Goal: Task Accomplishment & Management: Use online tool/utility

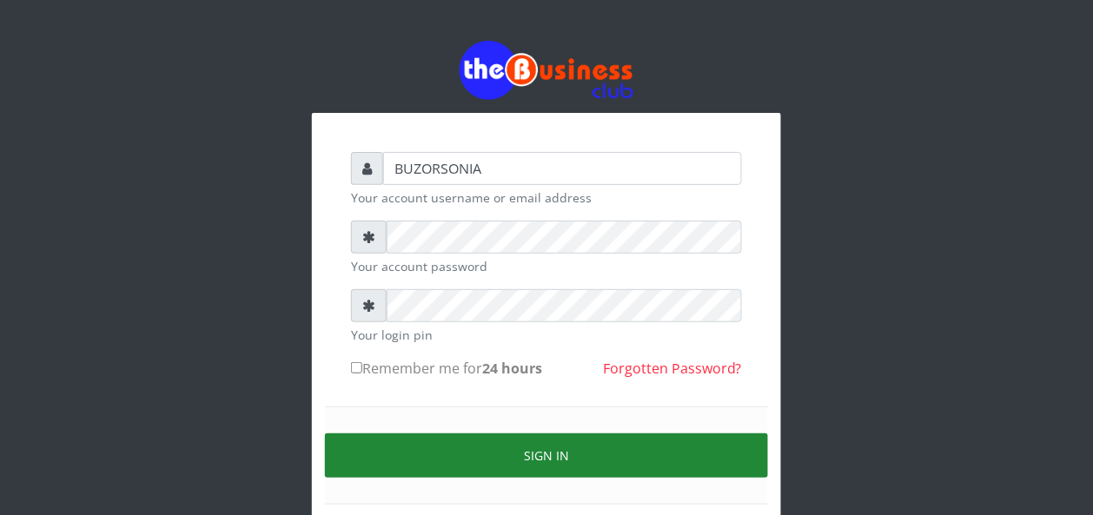
click at [510, 454] on button "Sign in" at bounding box center [546, 456] width 443 height 44
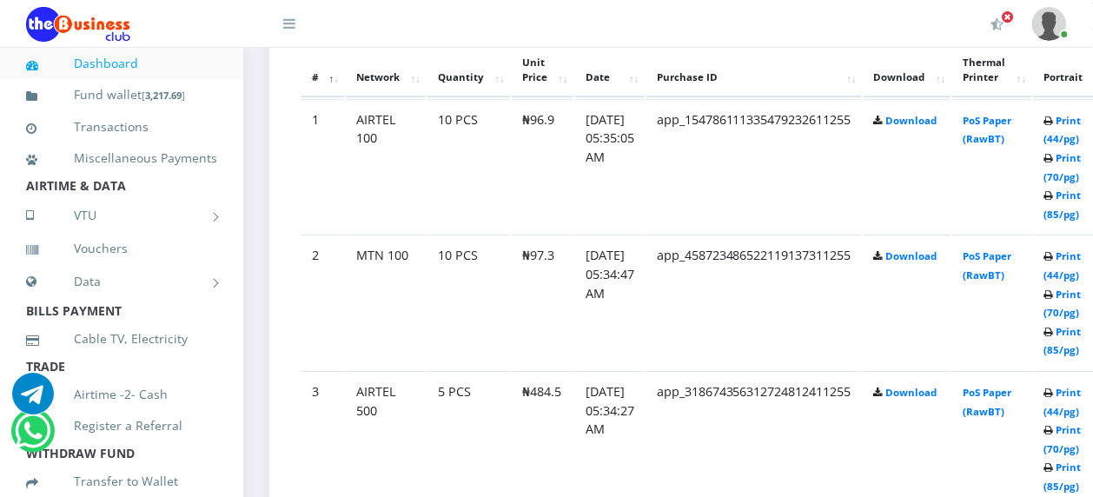
scroll to position [1042, 0]
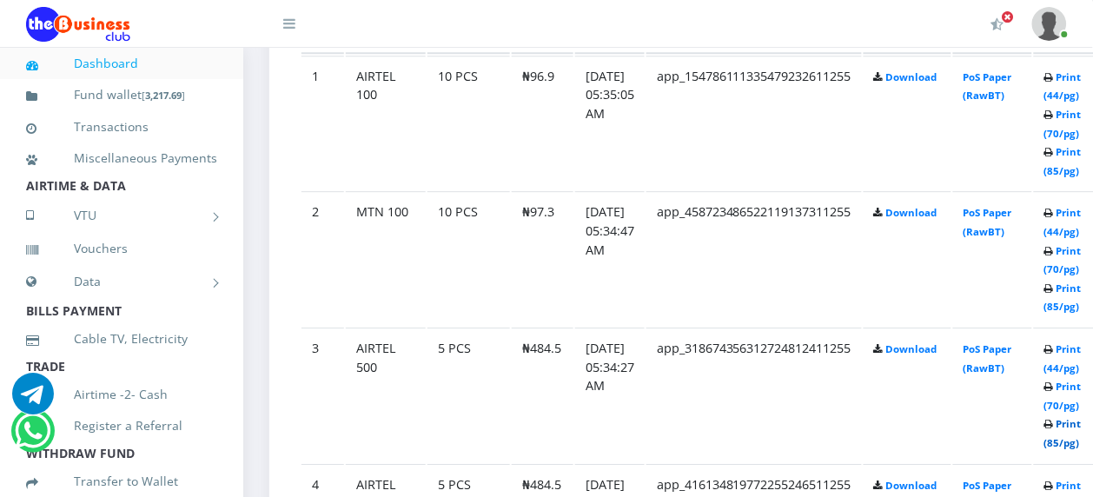
click at [1082, 426] on link "Print (85/pg)" at bounding box center [1062, 433] width 37 height 32
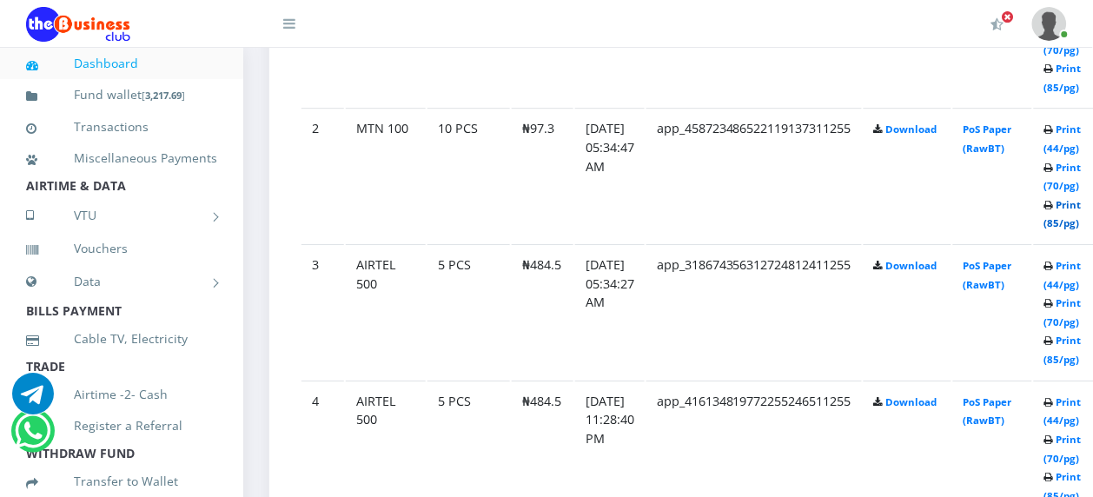
scroll to position [1126, 0]
click at [1082, 214] on link "Print (85/pg)" at bounding box center [1062, 214] width 37 height 32
click at [1082, 209] on link "Print (85/pg)" at bounding box center [1062, 214] width 37 height 32
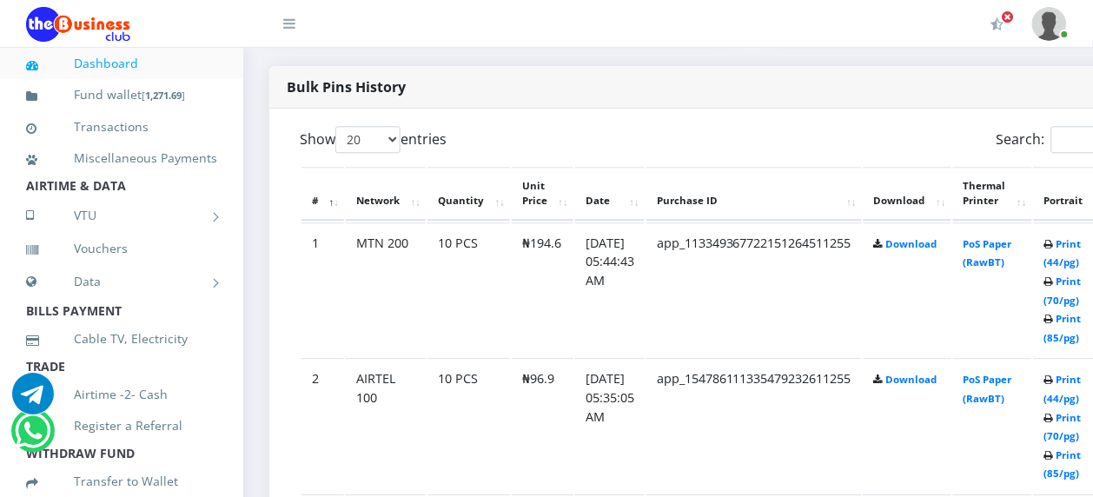
scroll to position [876, 0]
click at [1082, 460] on link "Print (85/pg)" at bounding box center [1062, 464] width 37 height 32
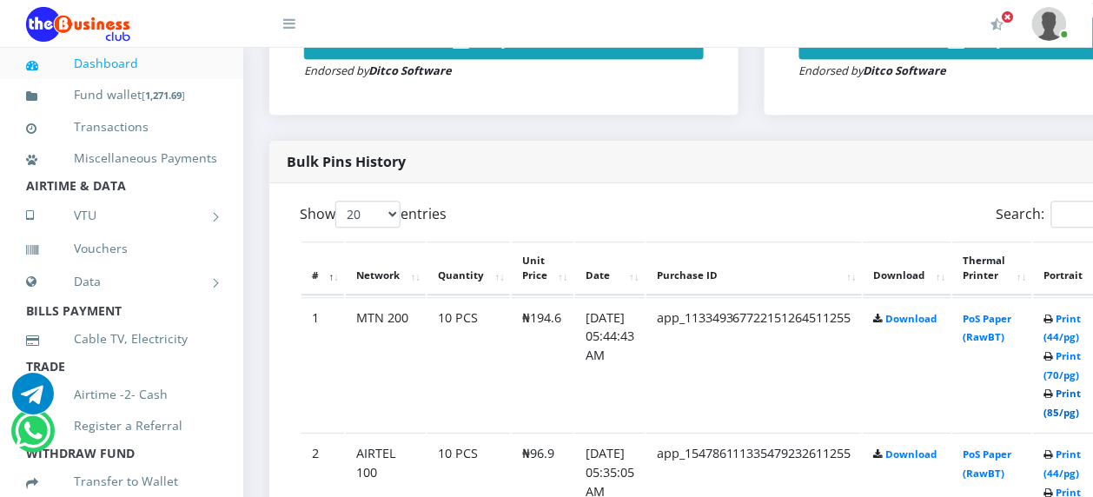
click at [1082, 393] on link "Print (85/pg)" at bounding box center [1062, 403] width 37 height 32
